Goal: Use online tool/utility: Utilize a website feature to perform a specific function

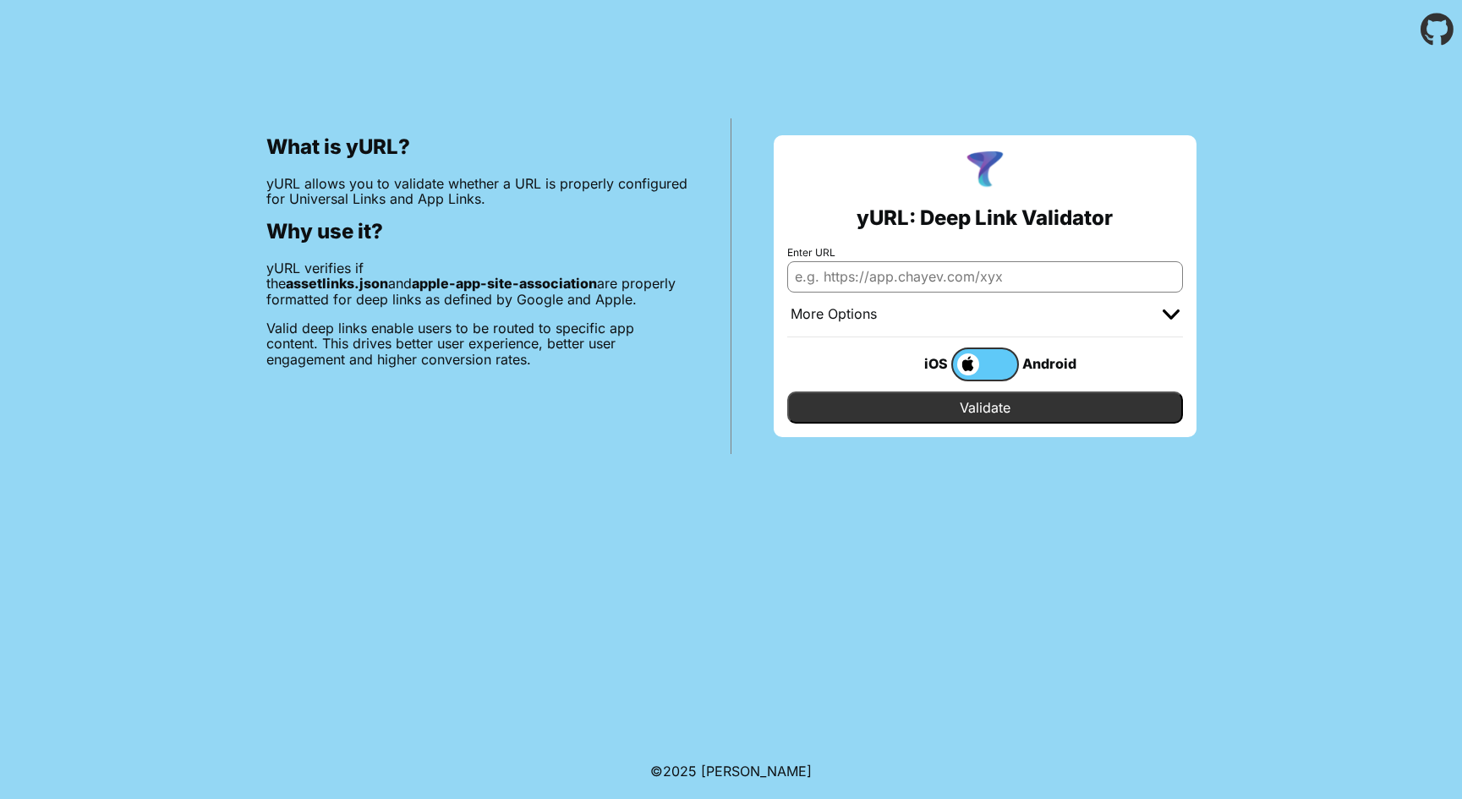
click at [875, 276] on input "Enter URL" at bounding box center [985, 276] width 396 height 30
paste input "[URL][DOMAIN_NAME]"
type input "[URL][DOMAIN_NAME]"
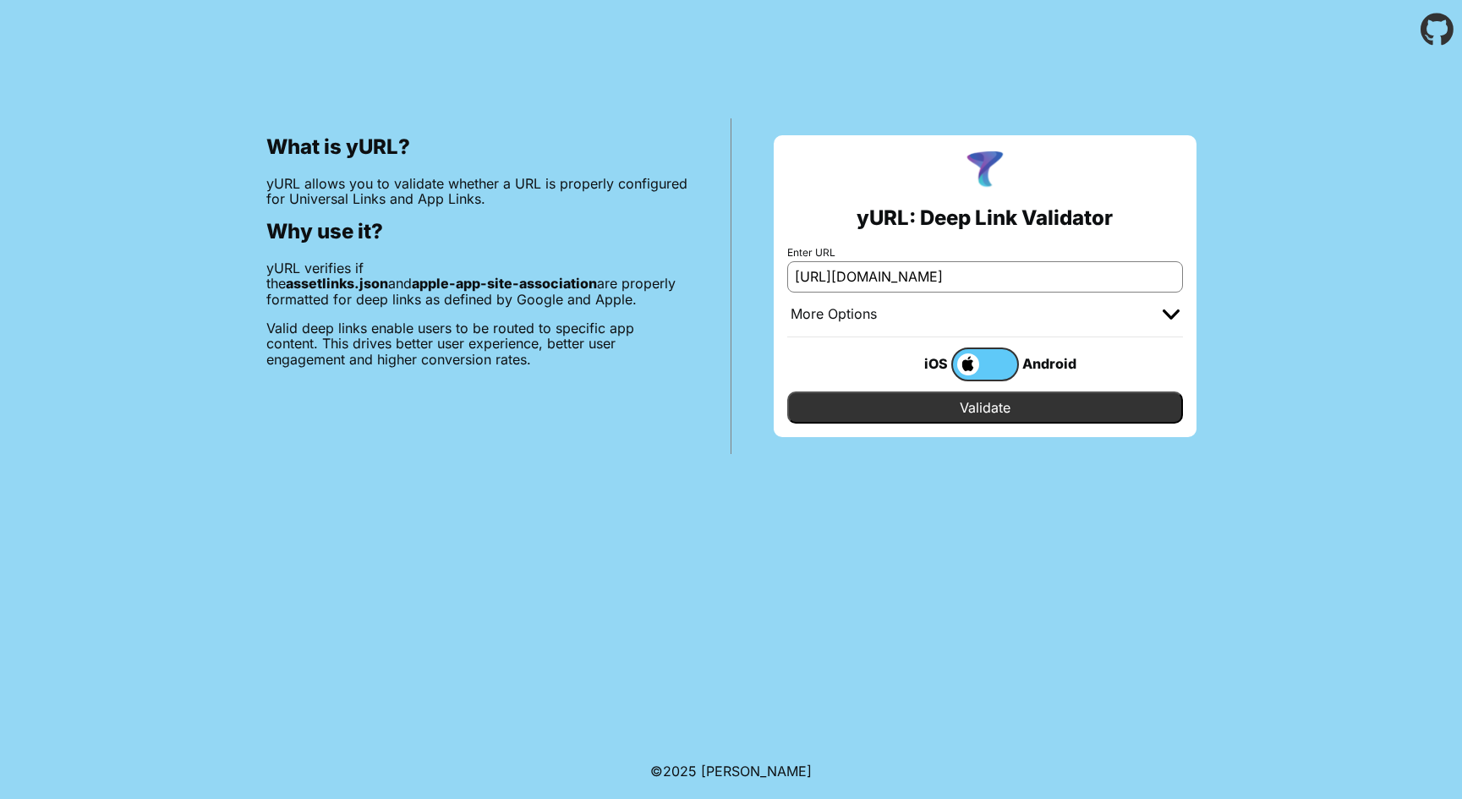
click at [968, 417] on input "Validate" at bounding box center [985, 408] width 396 height 32
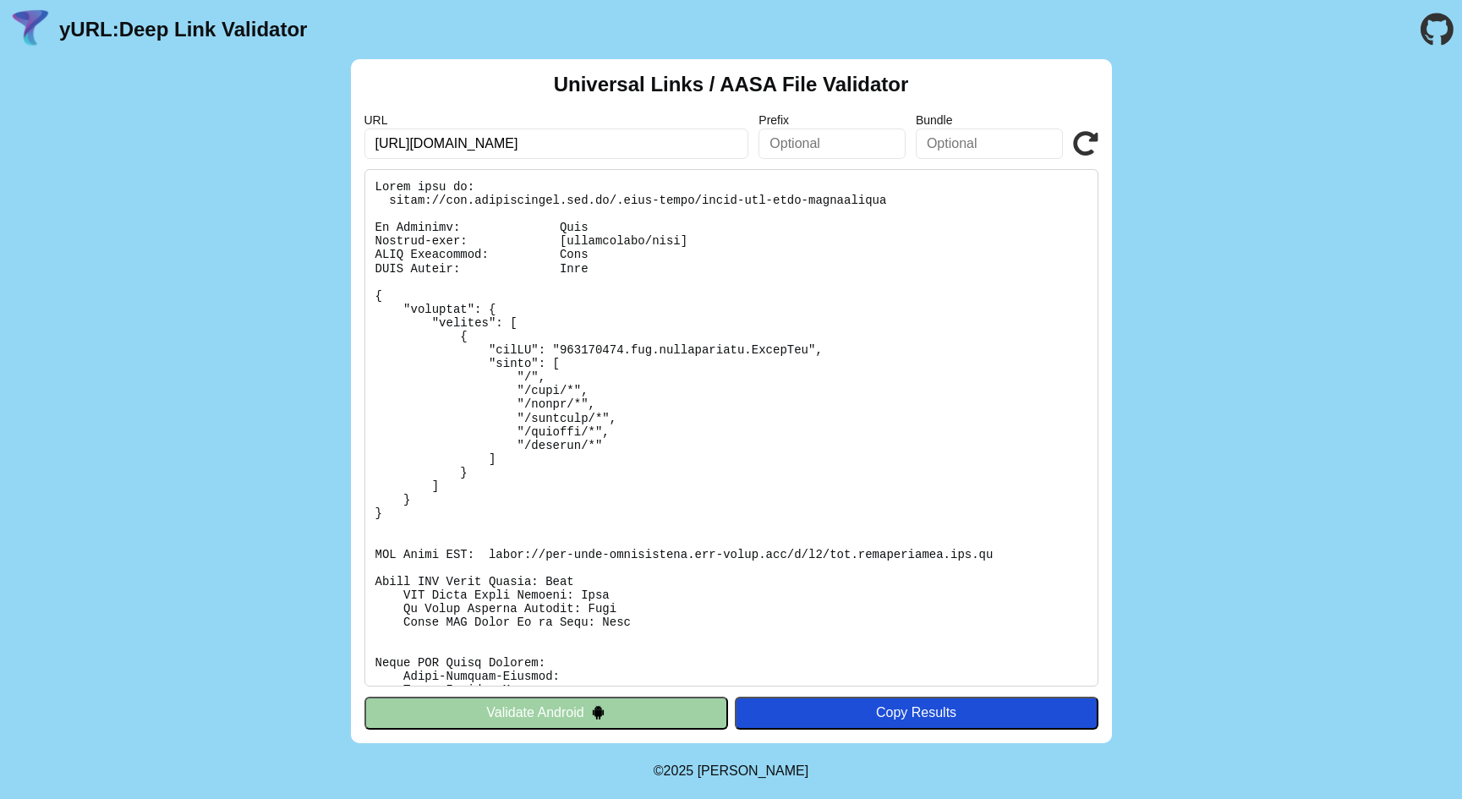
click at [610, 718] on button "Validate Android" at bounding box center [547, 713] width 364 height 32
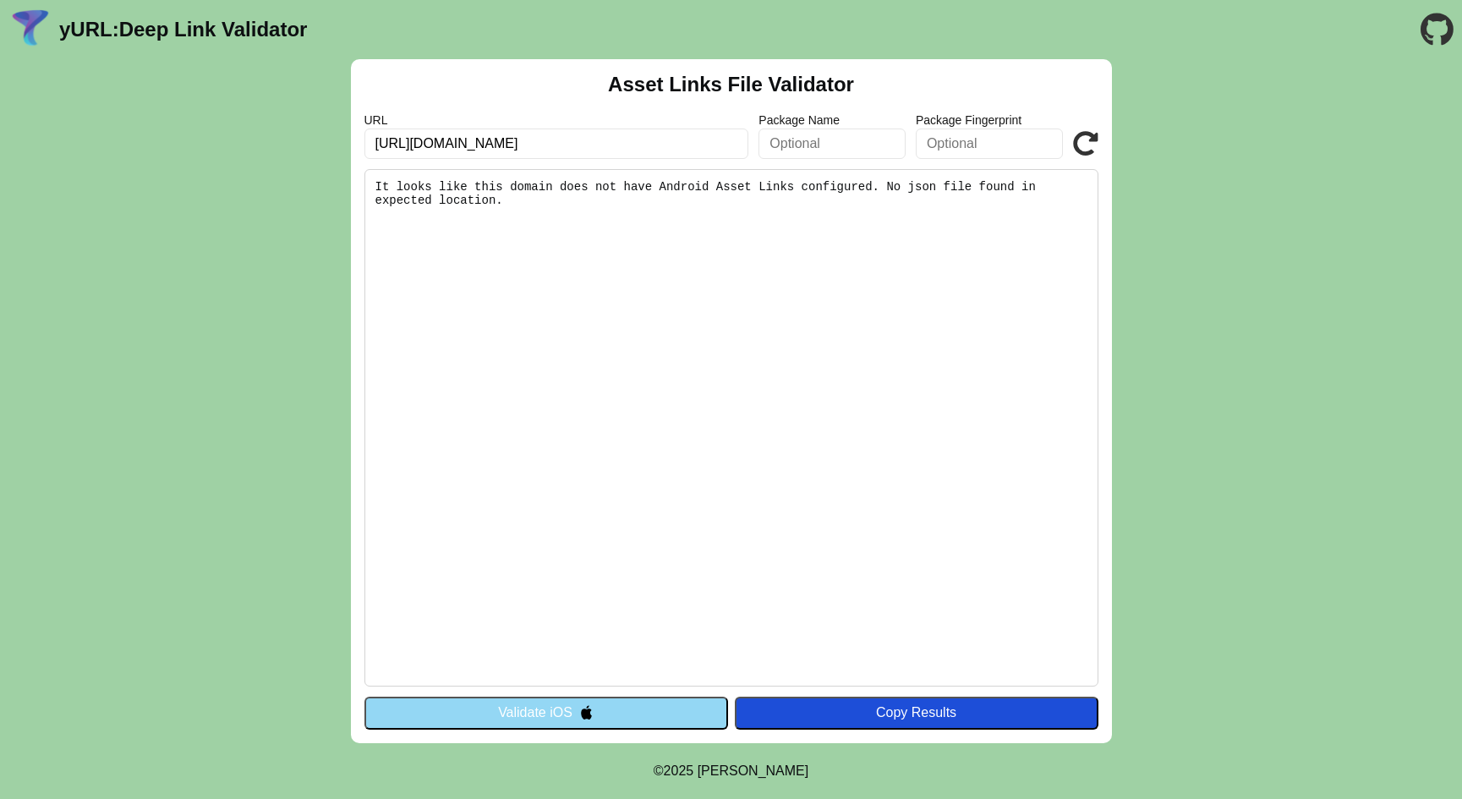
scroll to position [0, 215]
drag, startPoint x: 617, startPoint y: 149, endPoint x: 974, endPoint y: 142, distance: 357.0
click at [974, 142] on div "URL https://www.radioformula.com.mx/statics/shows/1600-formula-espectacular-169…" at bounding box center [732, 136] width 734 height 46
click at [1090, 141] on icon at bounding box center [1085, 143] width 25 height 25
